Goal: Task Accomplishment & Management: Manage account settings

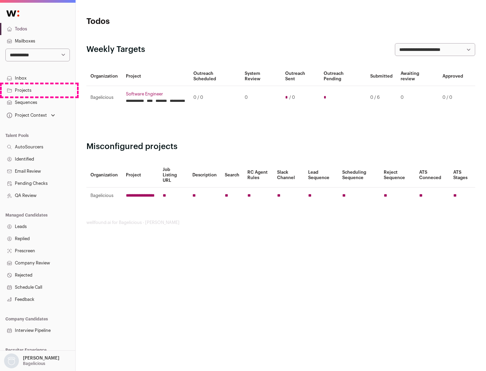
click at [37, 90] on link "Projects" at bounding box center [37, 90] width 75 height 12
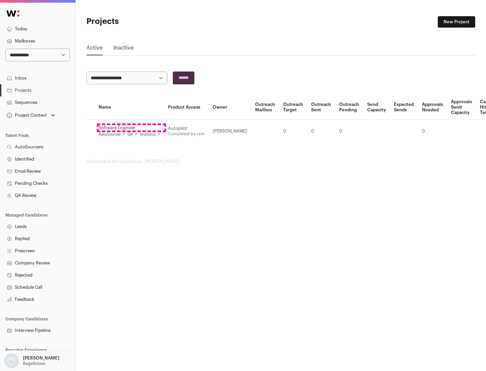
click at [131, 128] on link "Software Engineer" at bounding box center [129, 127] width 61 height 5
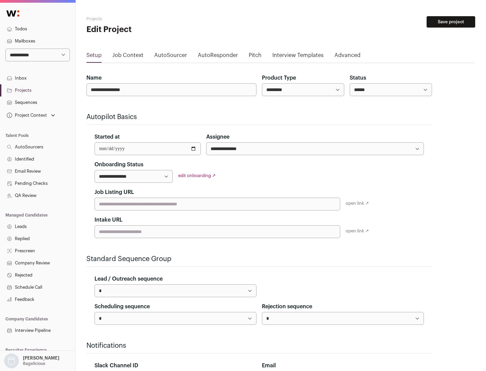
click at [451, 22] on button "Save project" at bounding box center [451, 21] width 49 height 11
